Goal: Transaction & Acquisition: Obtain resource

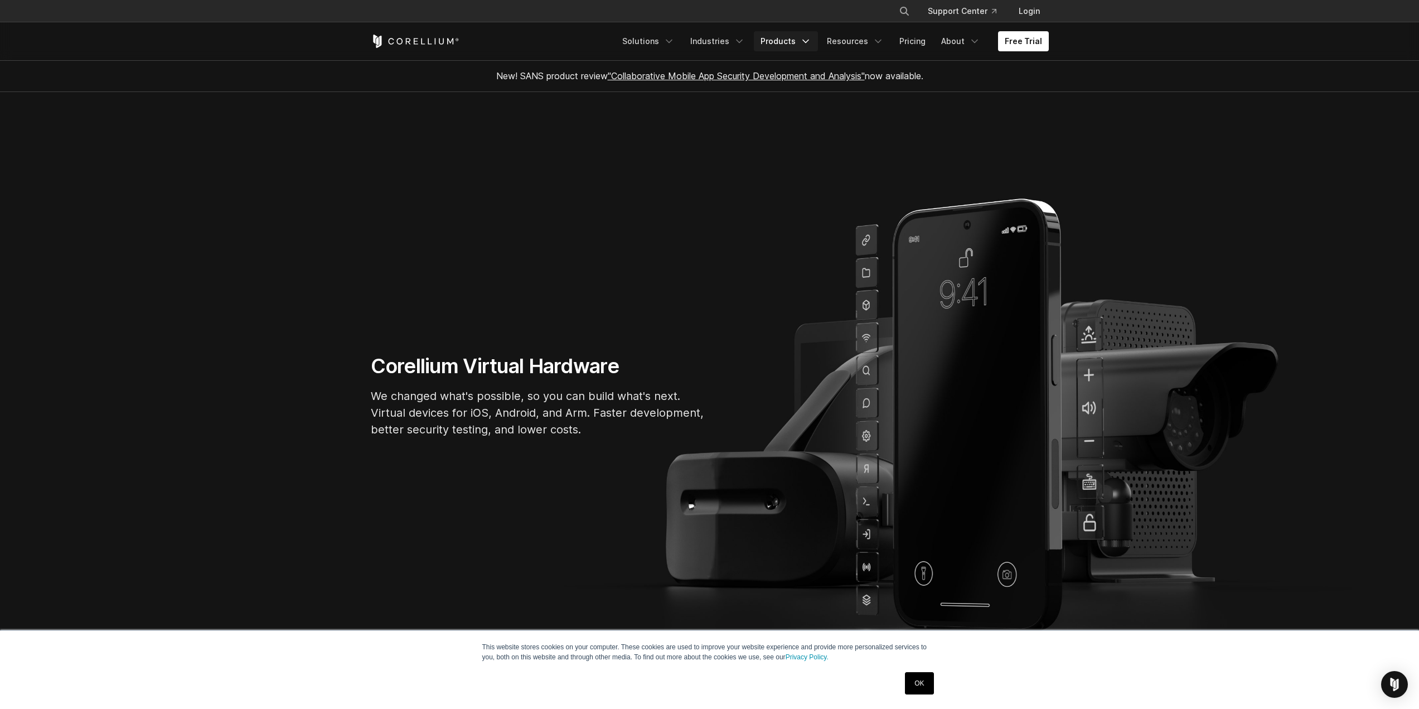
click at [810, 43] on icon "Navigation Menu" at bounding box center [805, 41] width 11 height 11
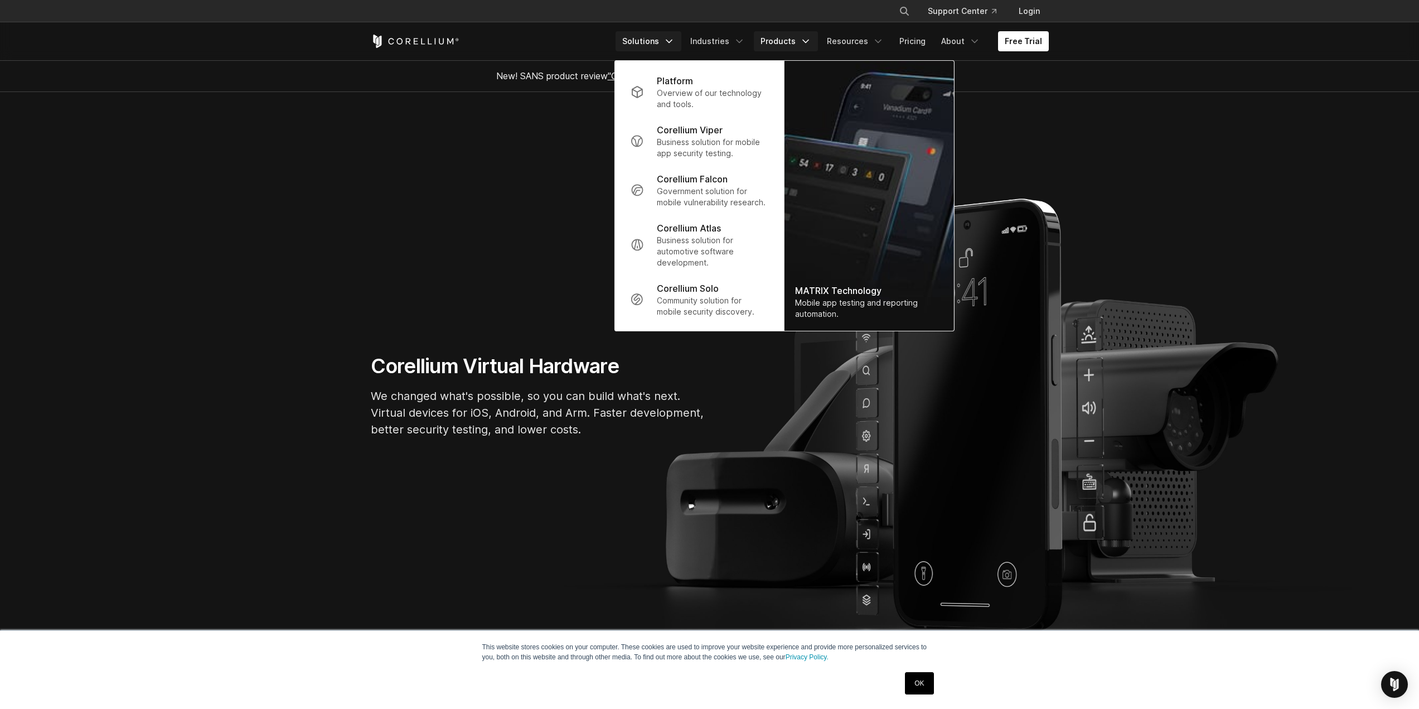
click at [675, 37] on icon "Navigation Menu" at bounding box center [668, 41] width 11 height 11
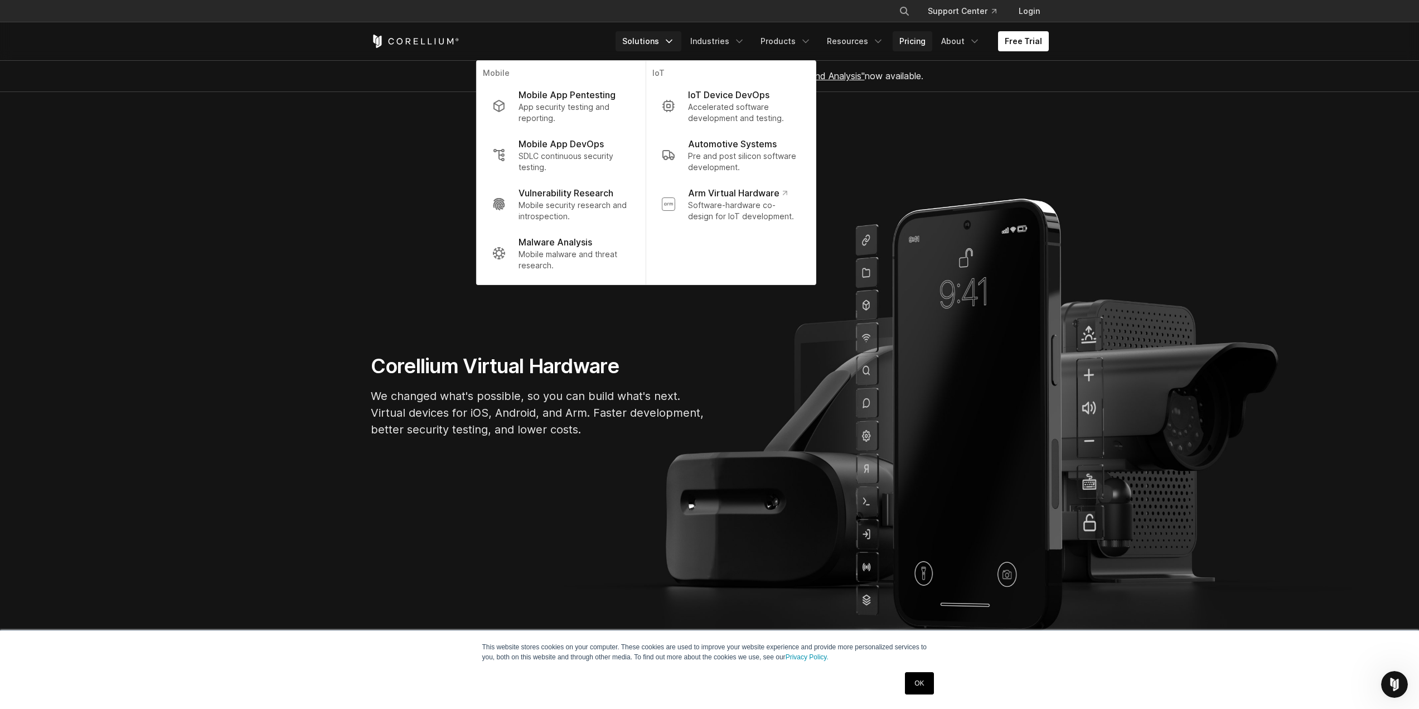
click at [908, 44] on link "Pricing" at bounding box center [912, 41] width 40 height 20
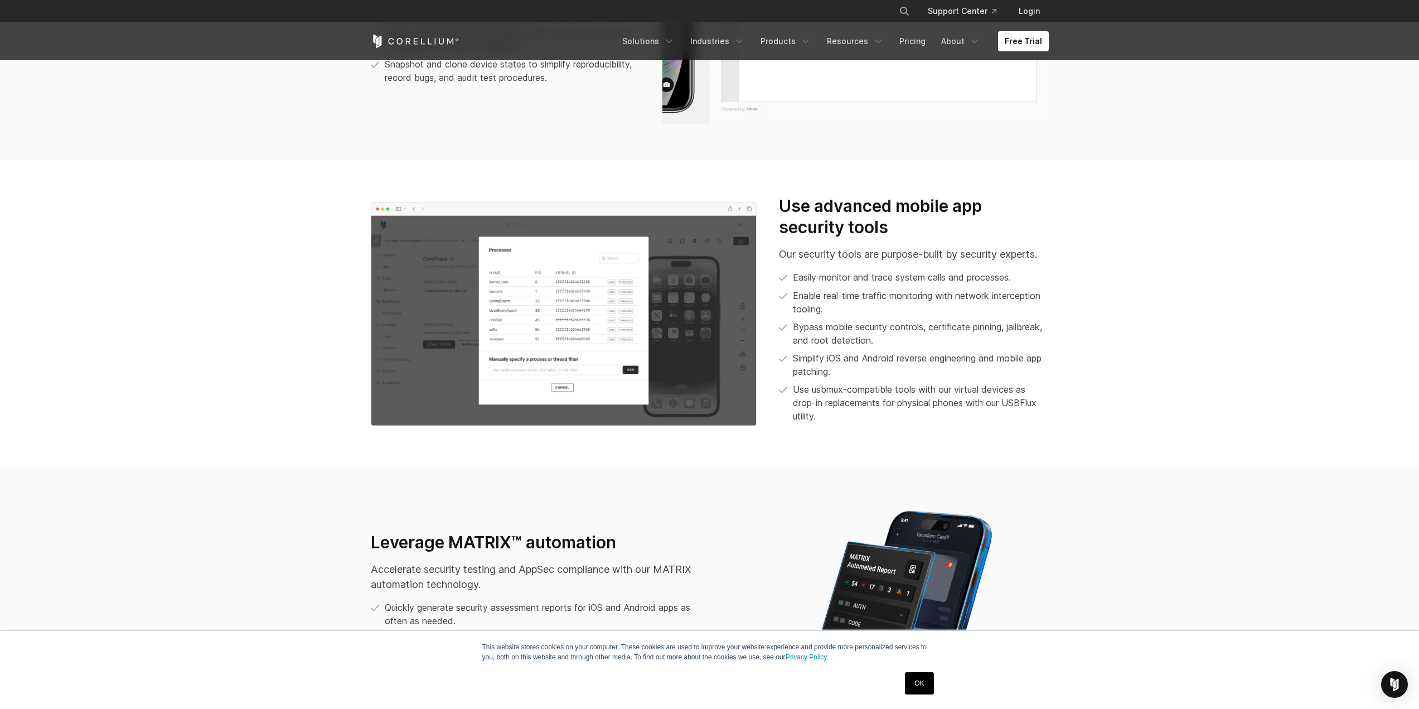
scroll to position [1617, 0]
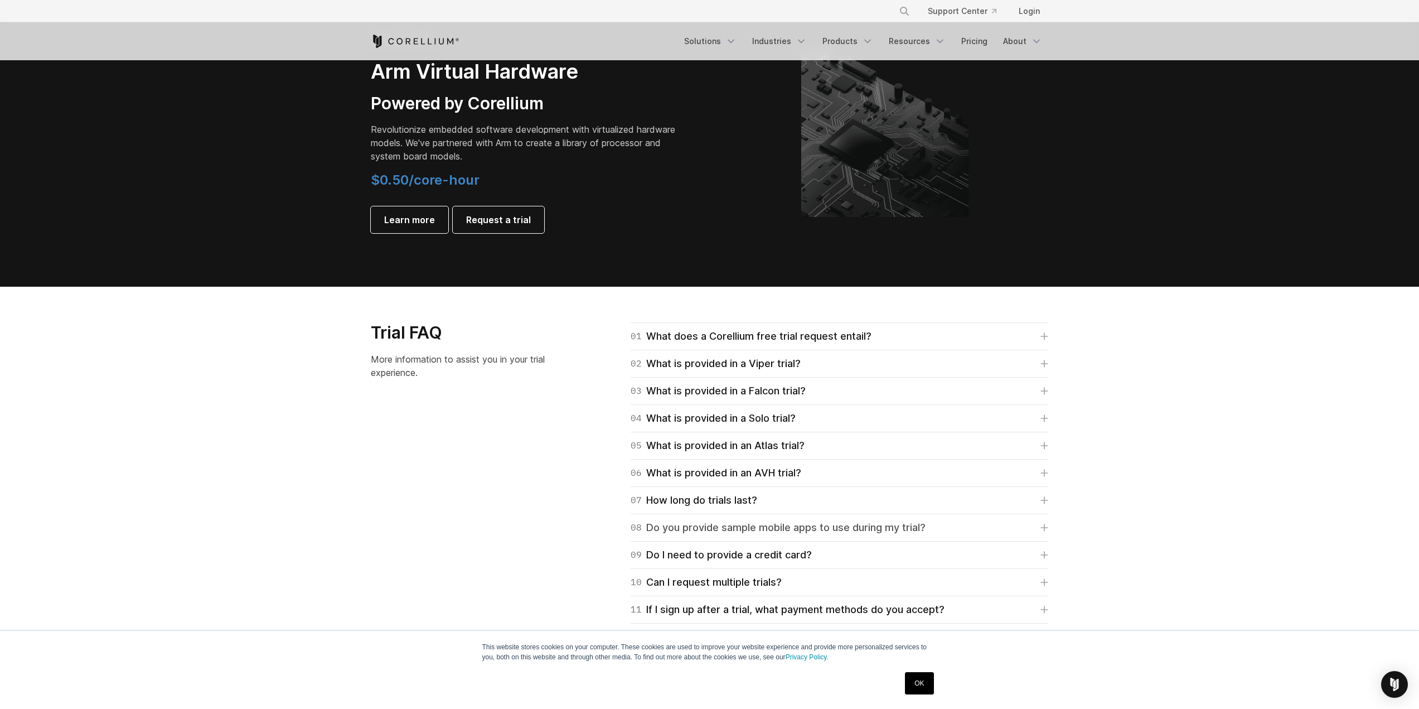
scroll to position [1505, 0]
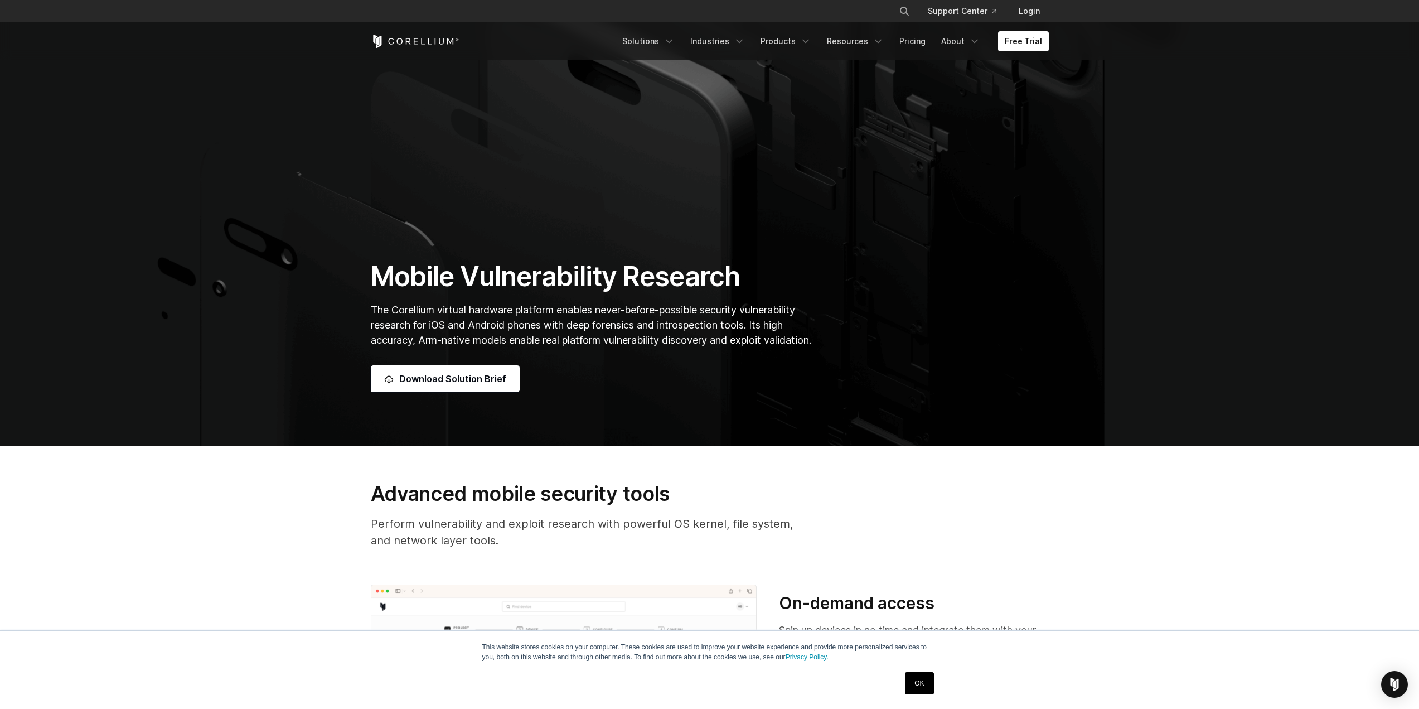
scroll to position [56, 0]
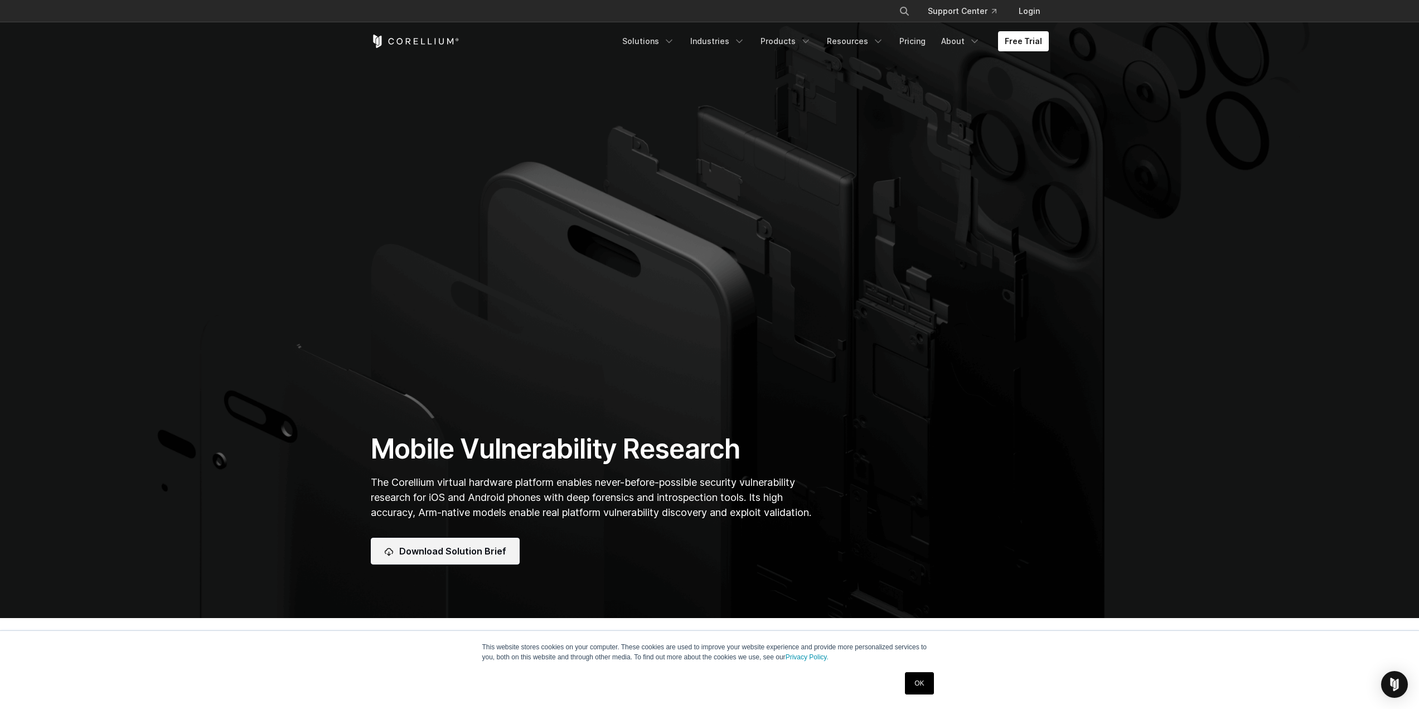
click at [434, 552] on span "Download Solution Brief" at bounding box center [452, 550] width 107 height 13
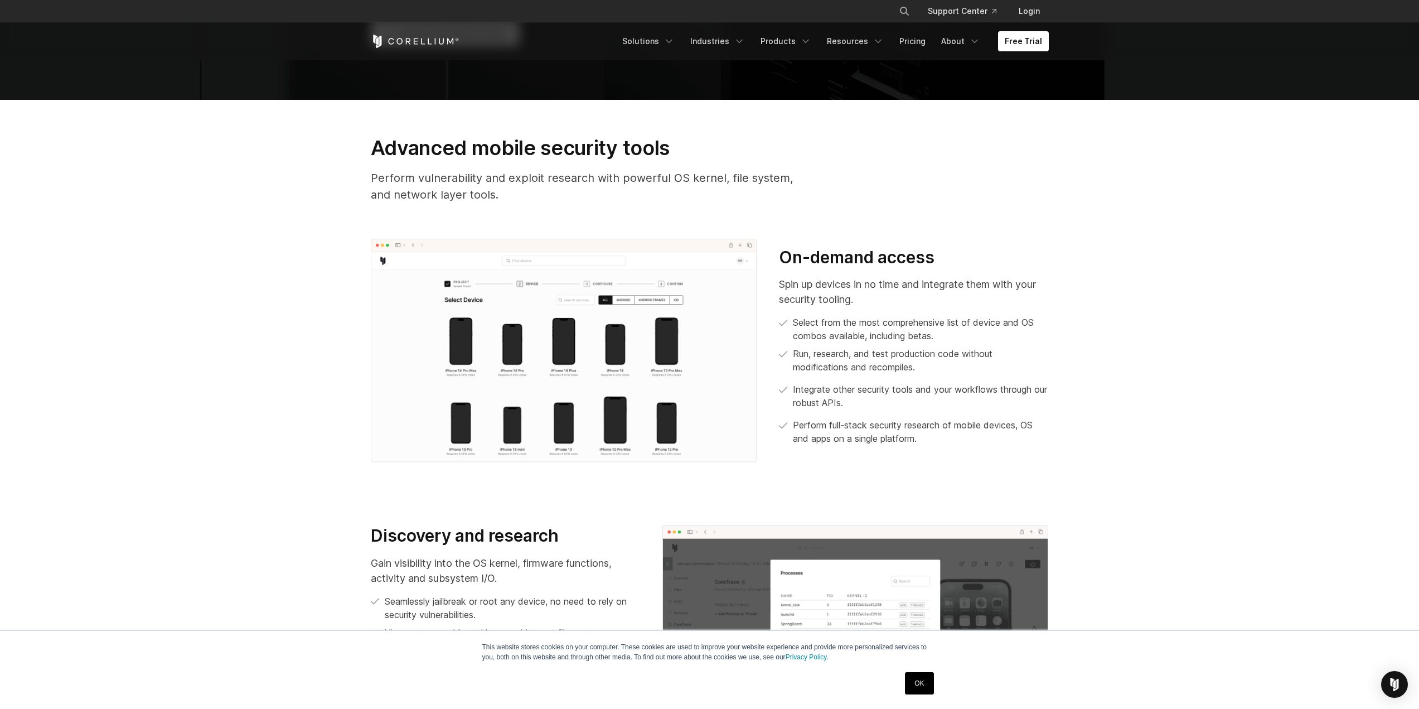
scroll to position [502, 0]
